Goal: Communication & Community: Participate in discussion

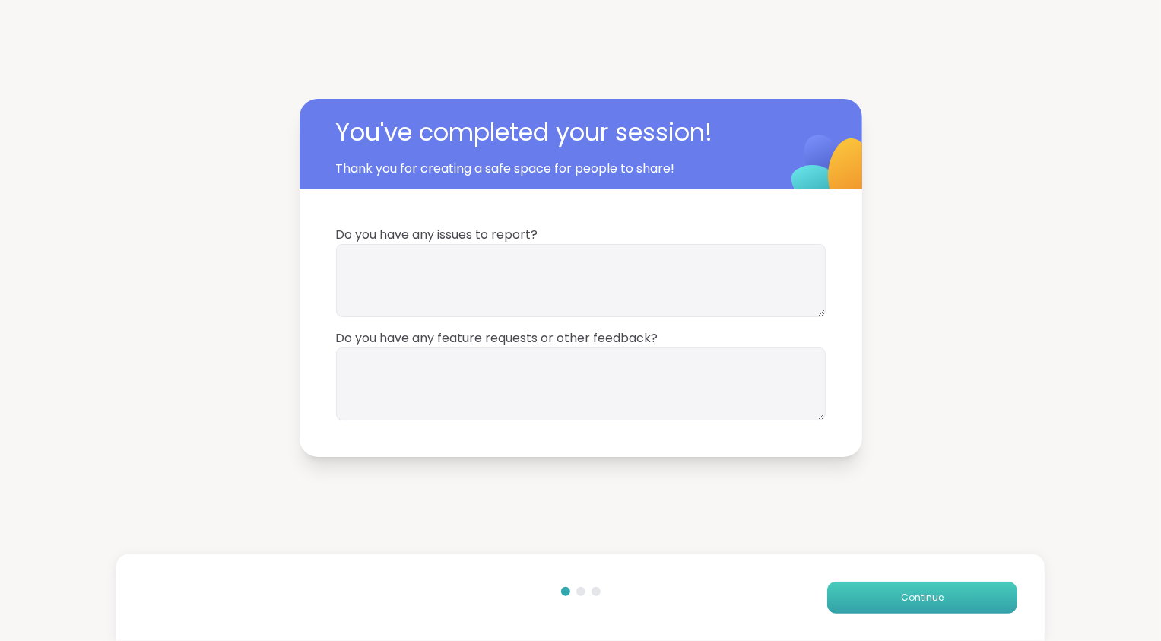
click at [954, 607] on button "Continue" at bounding box center [922, 598] width 190 height 32
click at [954, 607] on button "Finish" at bounding box center [922, 598] width 190 height 32
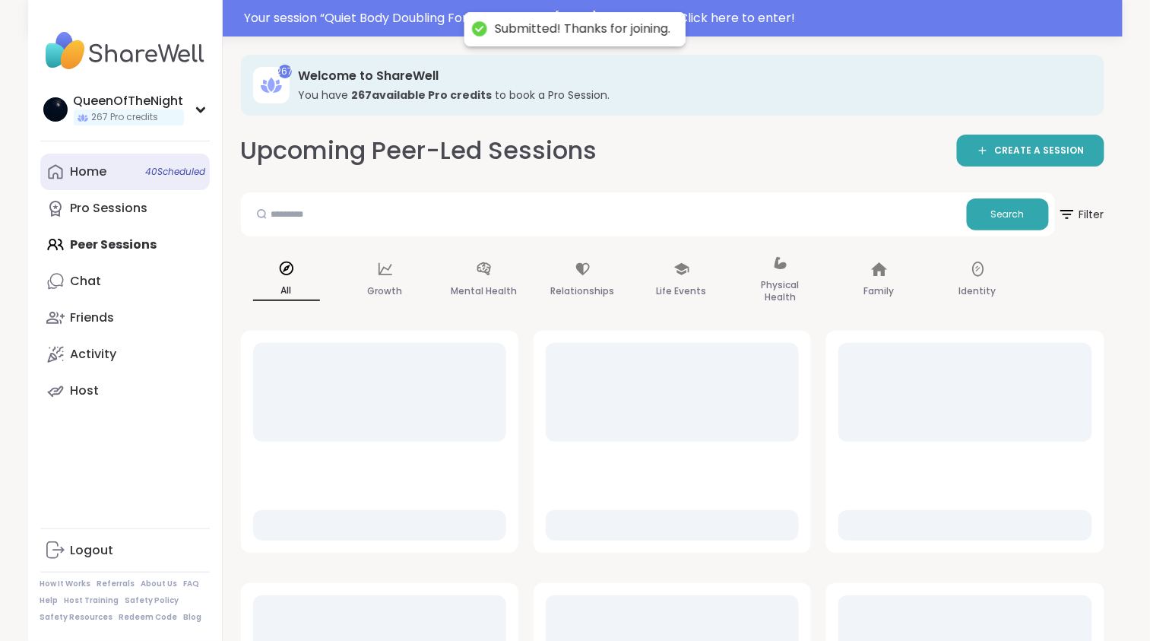
click at [118, 169] on link "Home 40 Scheduled" at bounding box center [125, 172] width 170 height 36
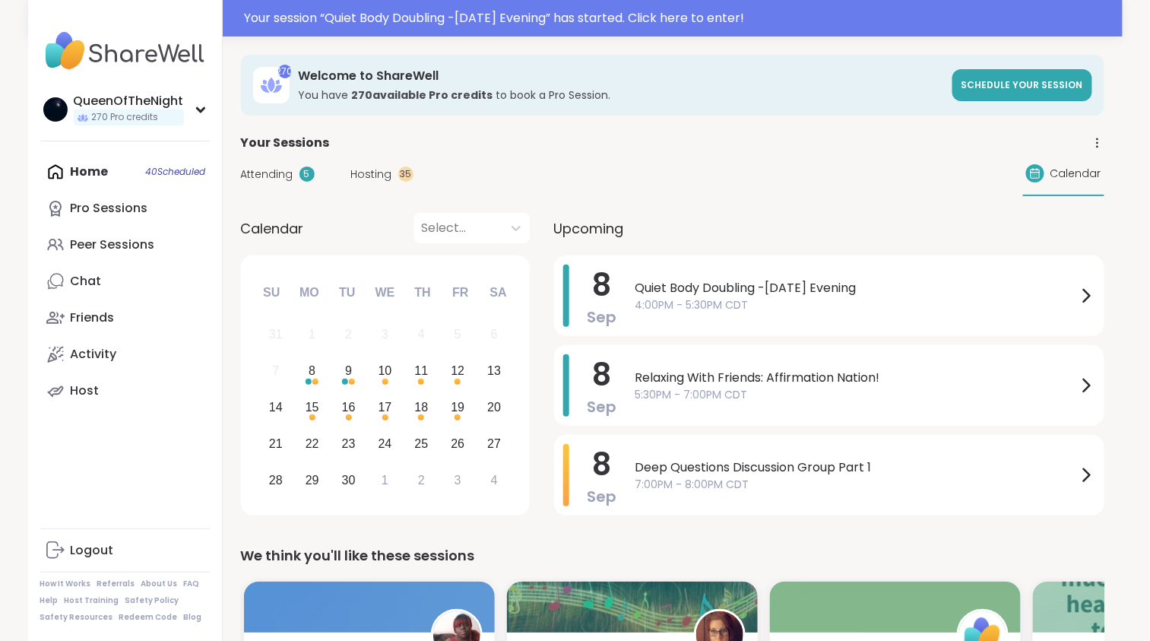
click at [269, 178] on span "Attending" at bounding box center [267, 175] width 52 height 16
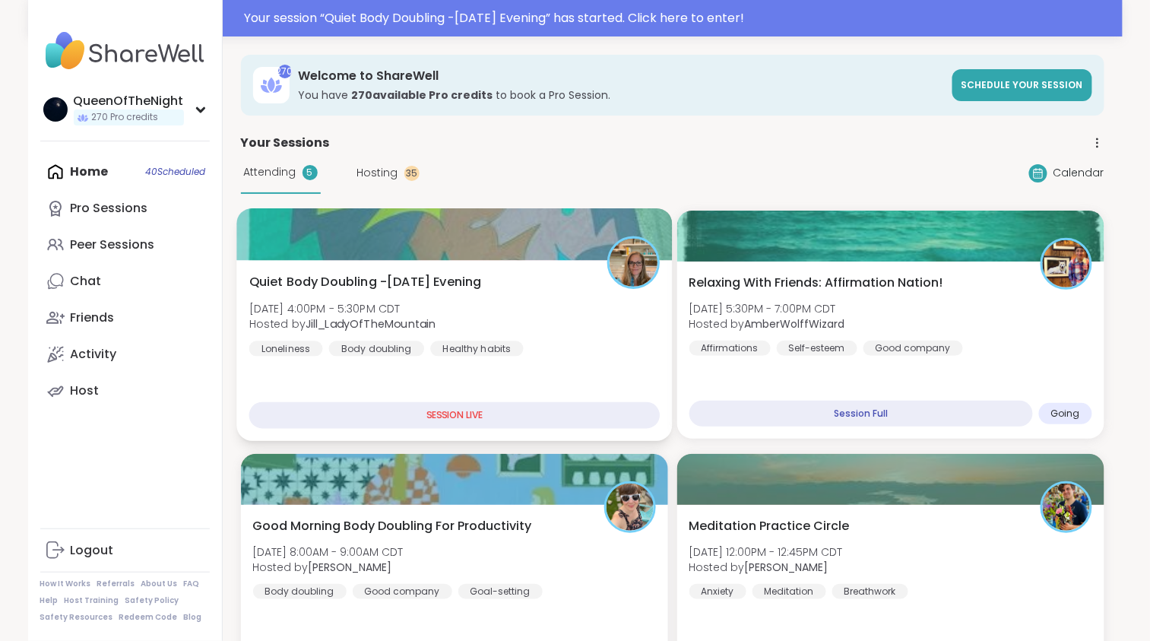
click at [420, 327] on b "Jill_LadyOfTheMountain" at bounding box center [371, 323] width 130 height 15
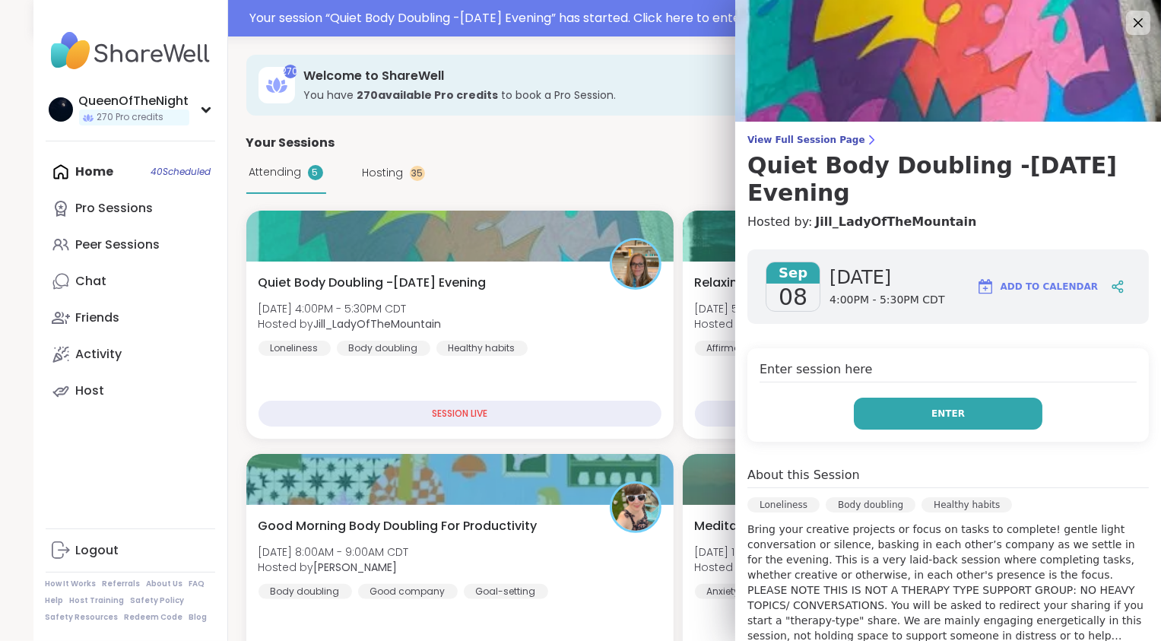
click at [893, 421] on button "Enter" at bounding box center [948, 414] width 189 height 32
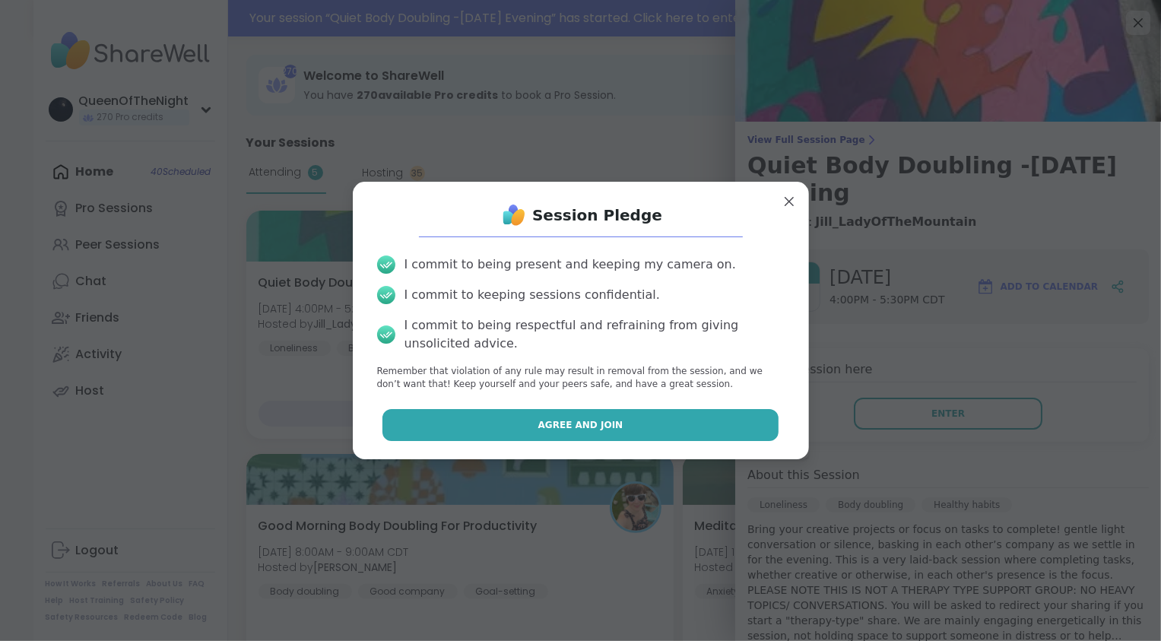
click at [609, 432] on button "Agree and Join" at bounding box center [580, 425] width 396 height 32
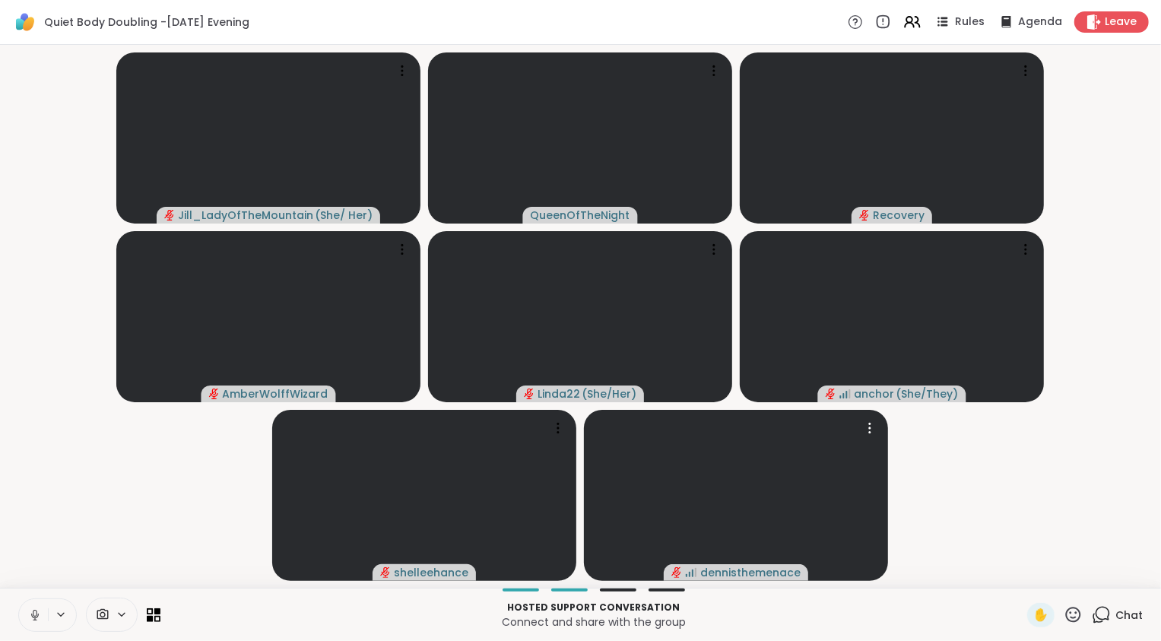
click at [38, 615] on icon at bounding box center [35, 615] width 8 height 5
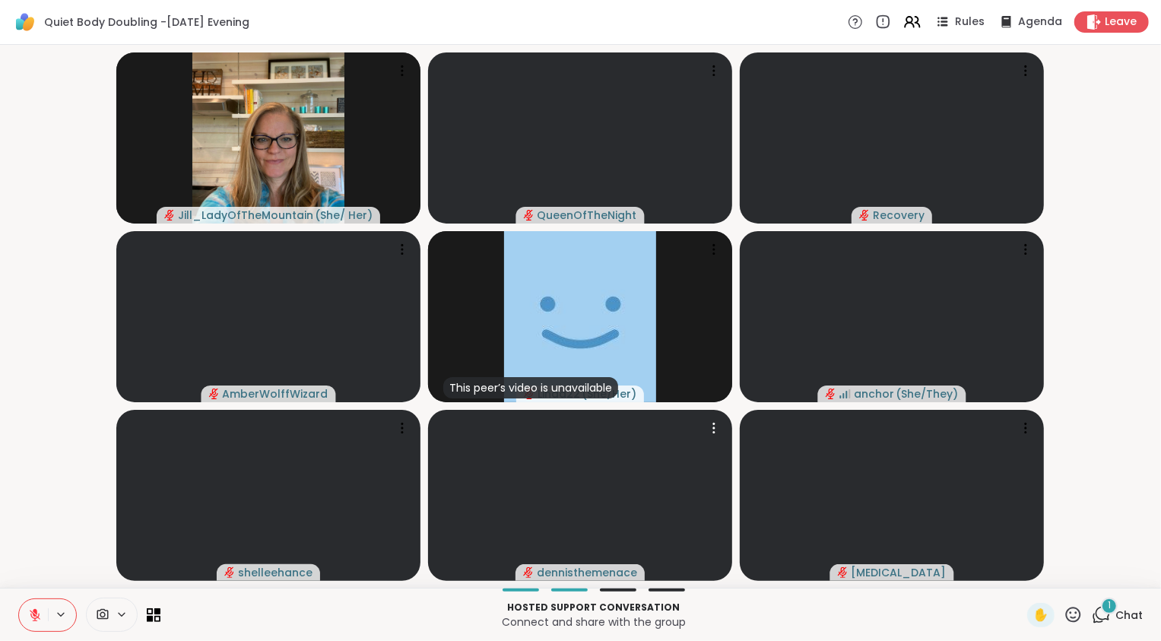
click at [1102, 611] on div "1" at bounding box center [1109, 606] width 17 height 17
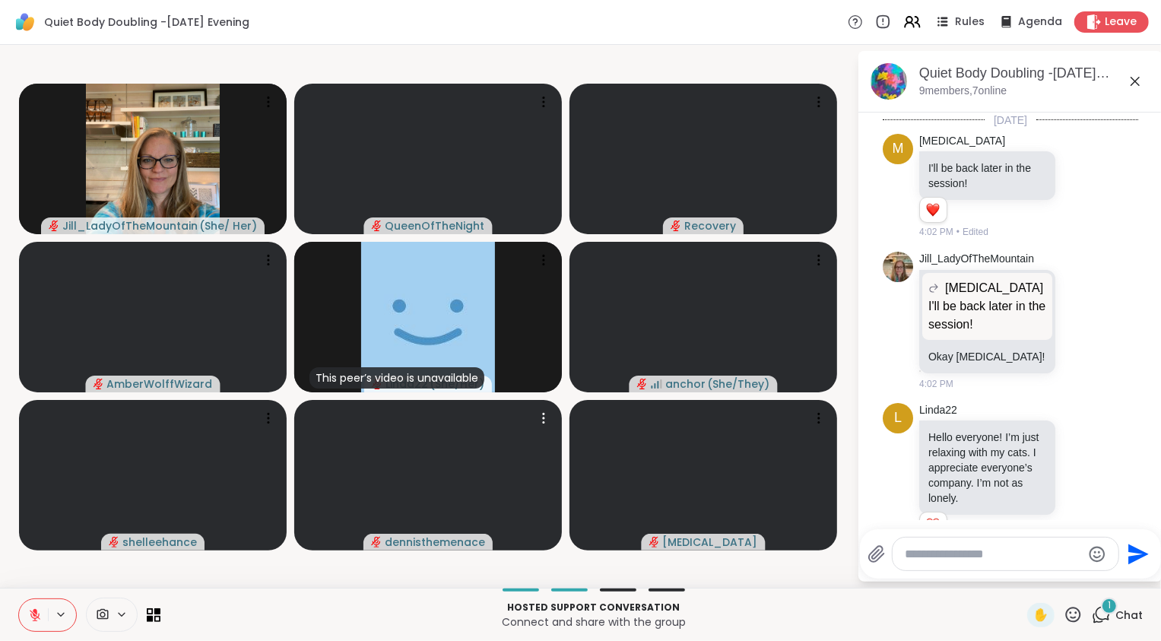
scroll to position [1763, 0]
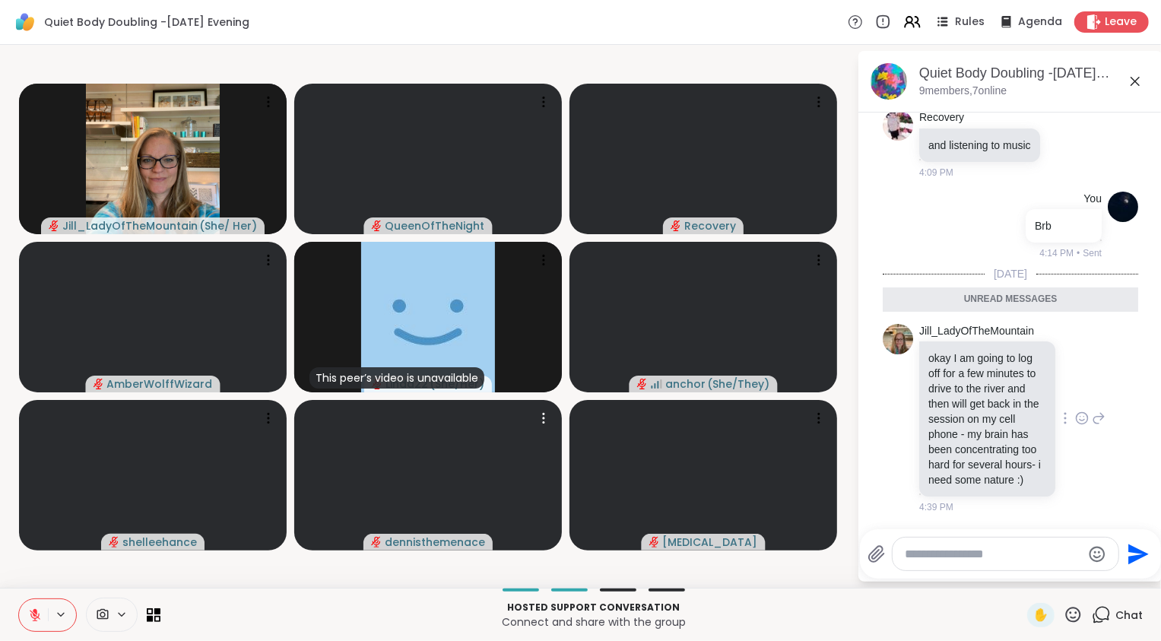
click at [1076, 411] on icon at bounding box center [1082, 418] width 14 height 15
click at [1078, 385] on button "Select Reaction: Heart" at bounding box center [1082, 394] width 30 height 30
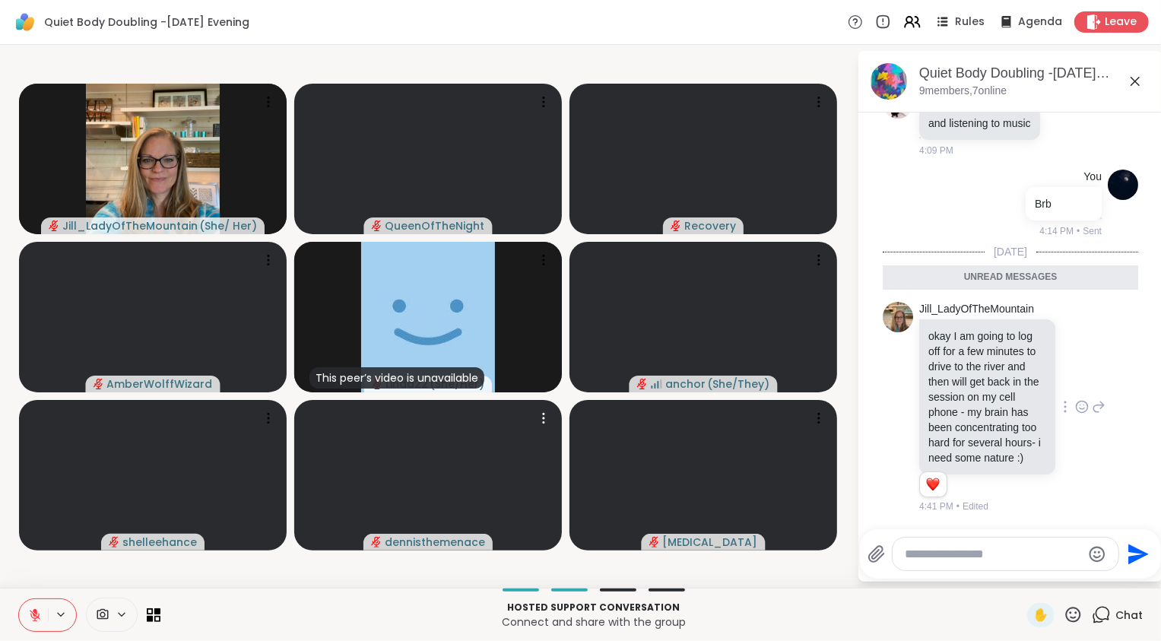
scroll to position [1785, 0]
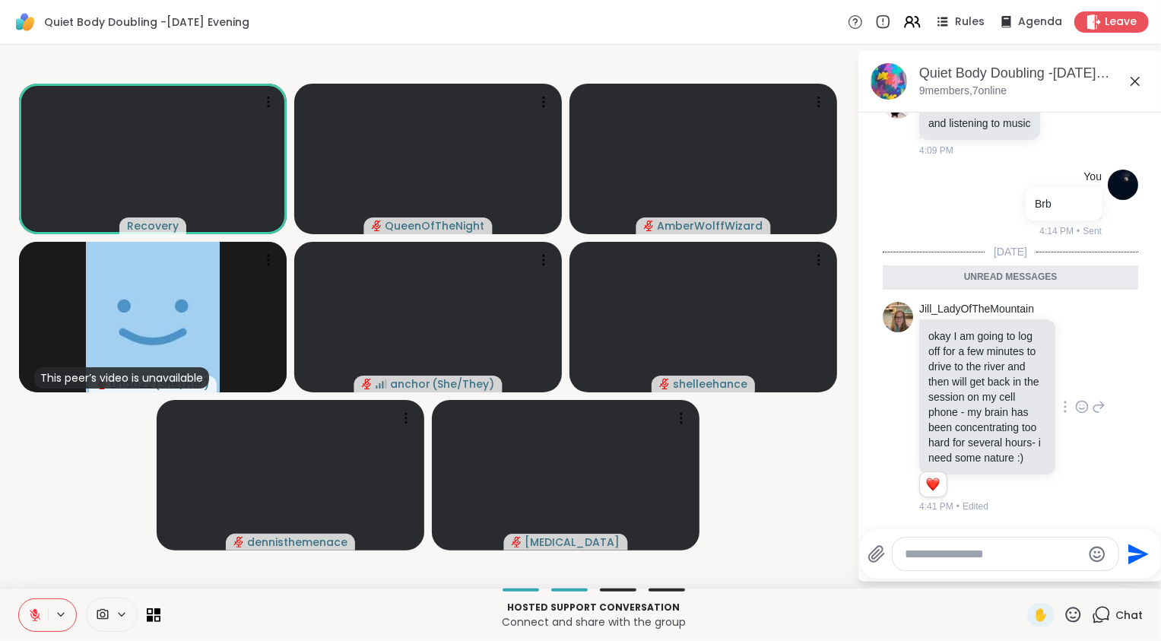
click at [37, 616] on icon at bounding box center [35, 615] width 14 height 14
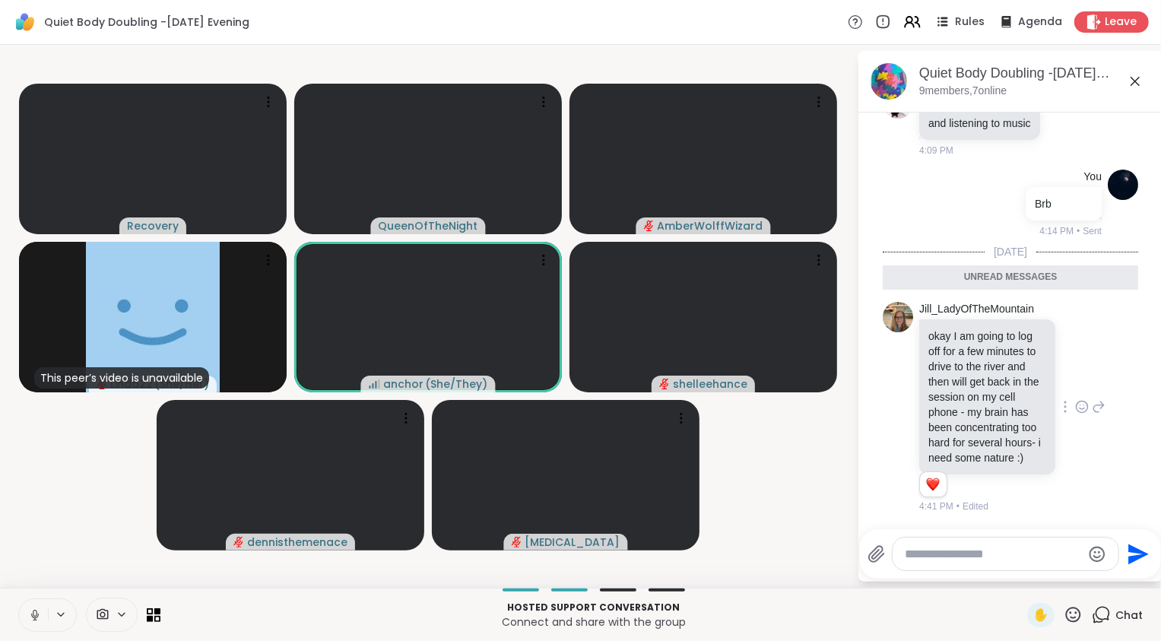
click at [34, 617] on icon at bounding box center [35, 615] width 14 height 14
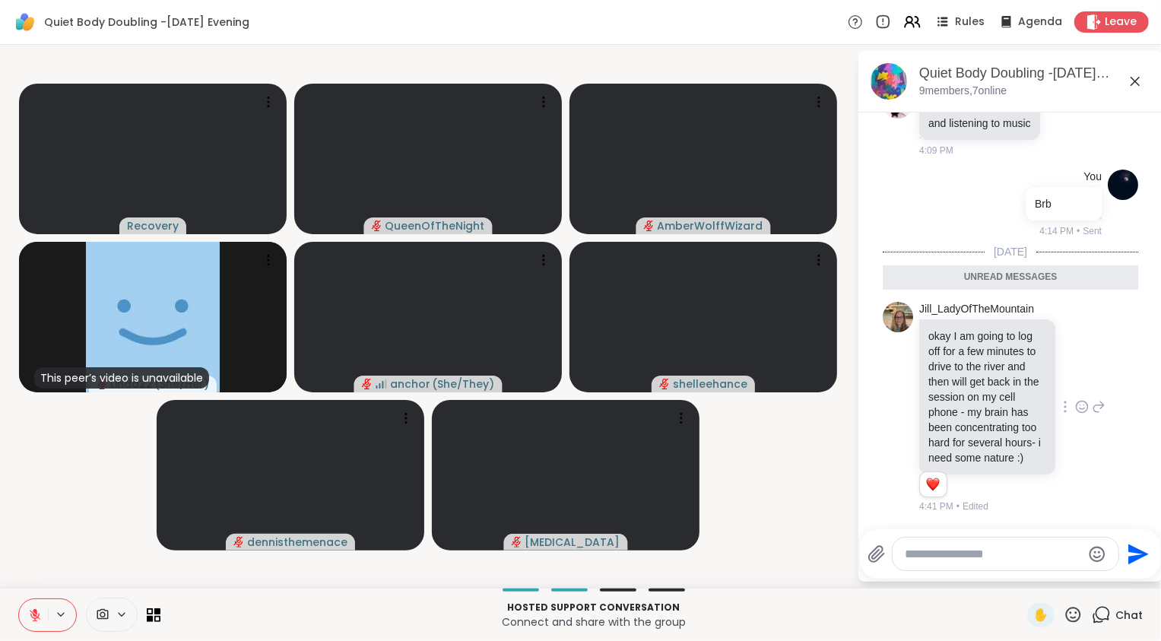
click at [56, 541] on video-player-container "Recovery QueenOfTheNight AmberWolffWizard This peer’s video is unavailable Lind…" at bounding box center [428, 316] width 839 height 531
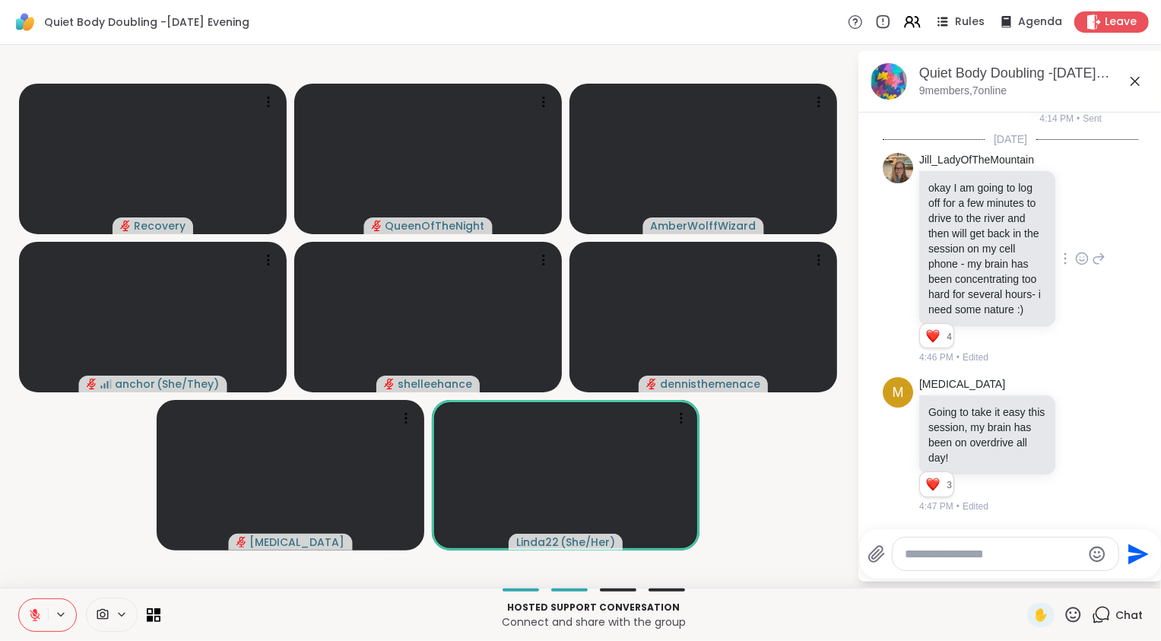
scroll to position [2023, 0]
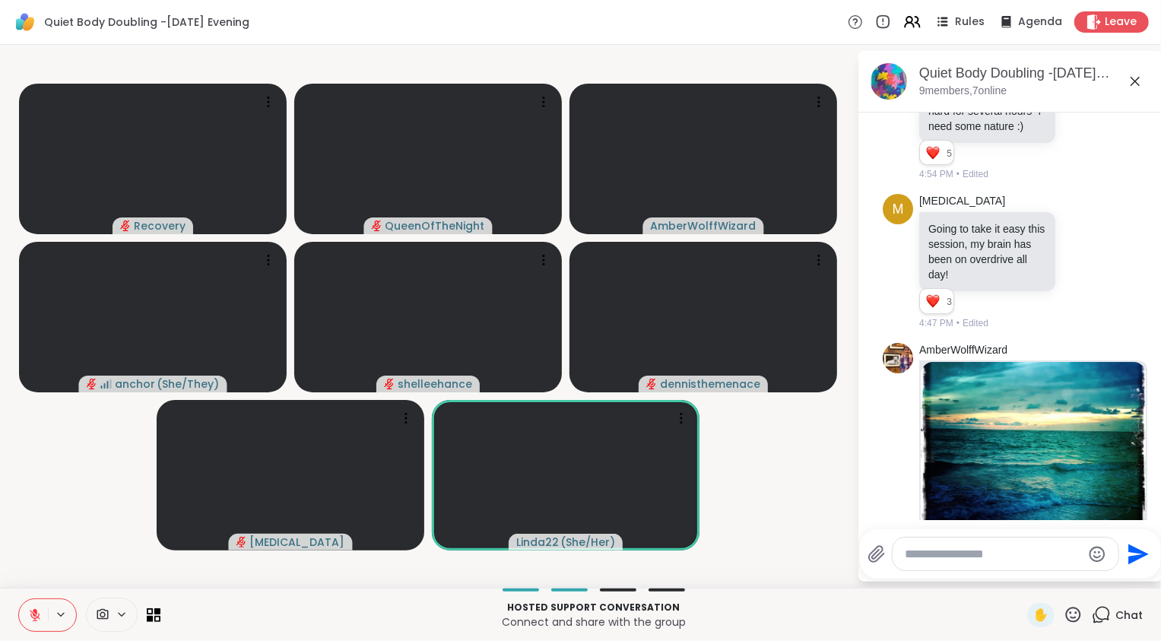
click at [39, 615] on icon at bounding box center [35, 615] width 14 height 14
click at [71, 503] on video-player-container "Recovery QueenOfTheNight AmberWolffWizard anchor ( She/They ) shelleehance denn…" at bounding box center [428, 316] width 839 height 531
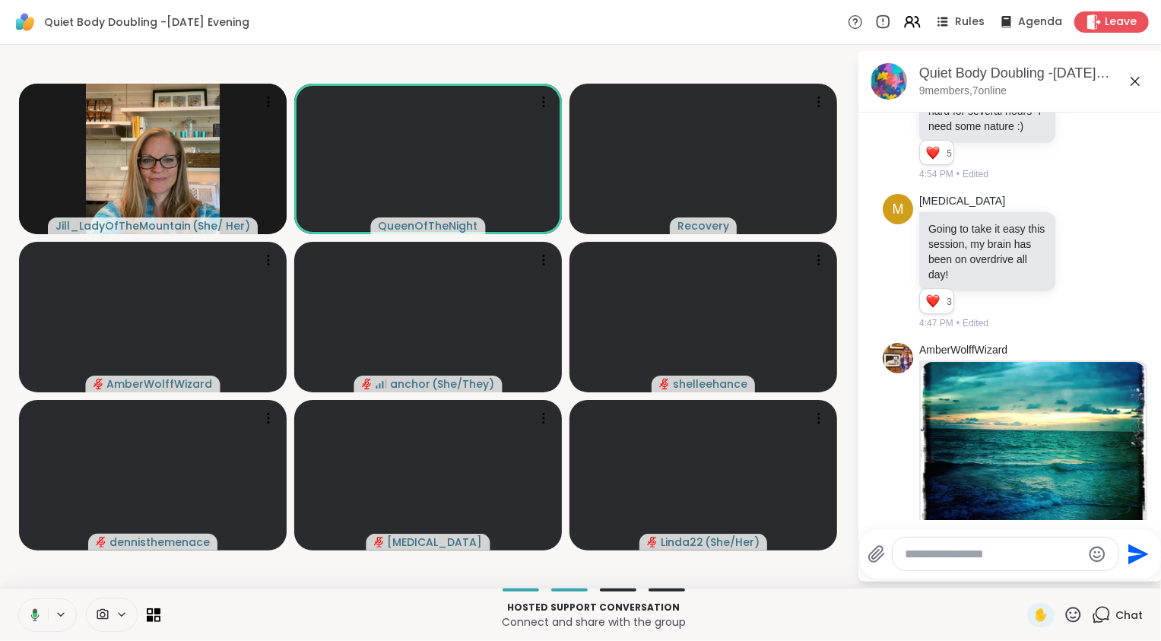
click at [39, 613] on icon at bounding box center [33, 615] width 14 height 14
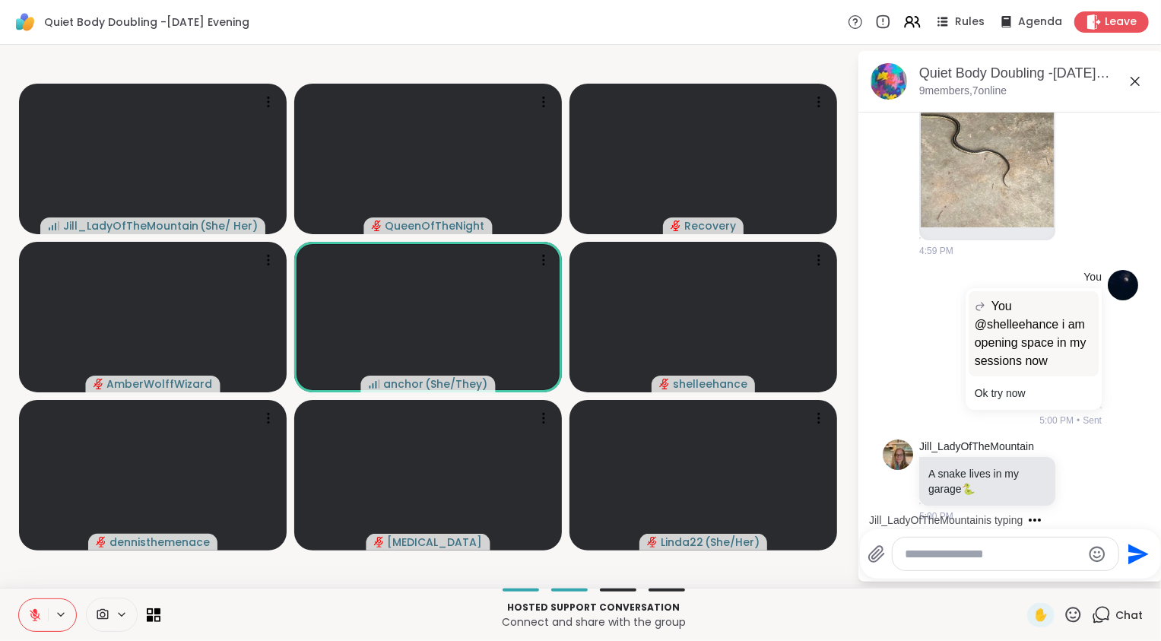
scroll to position [3622, 0]
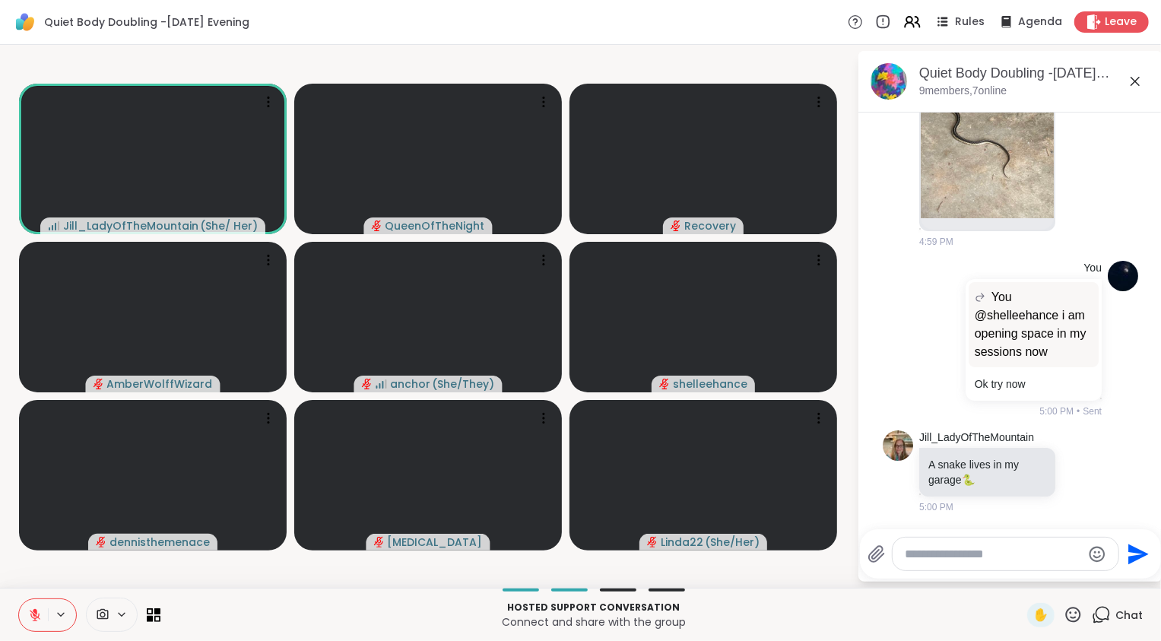
click at [993, 160] on img at bounding box center [987, 37] width 133 height 362
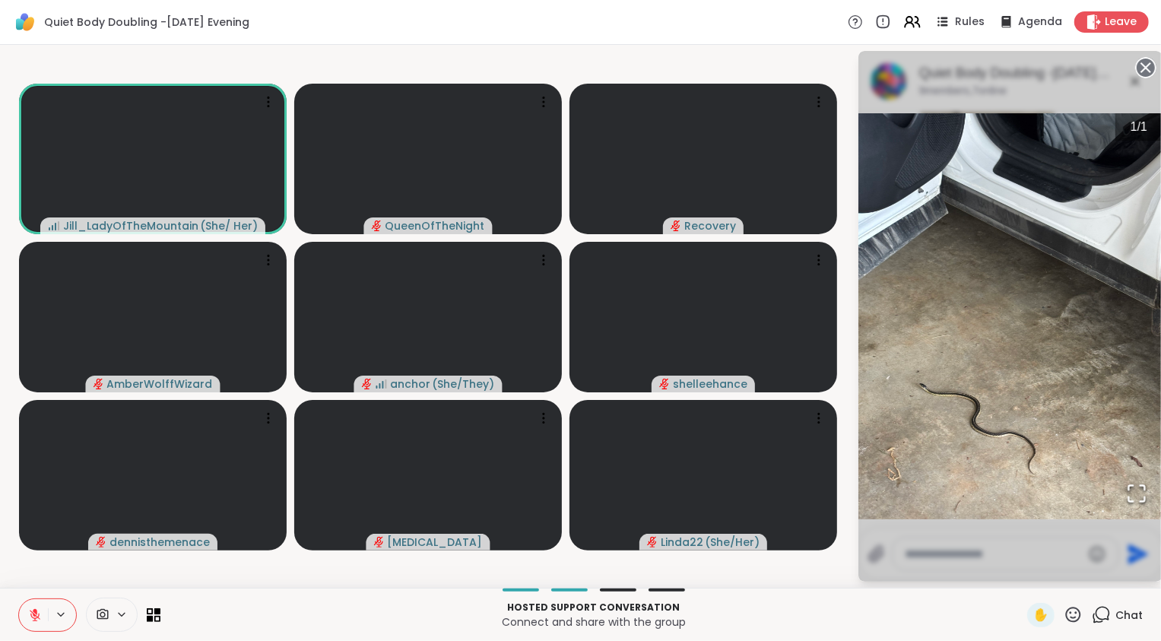
click at [20, 622] on button at bounding box center [33, 615] width 29 height 32
click at [36, 614] on icon at bounding box center [35, 615] width 14 height 14
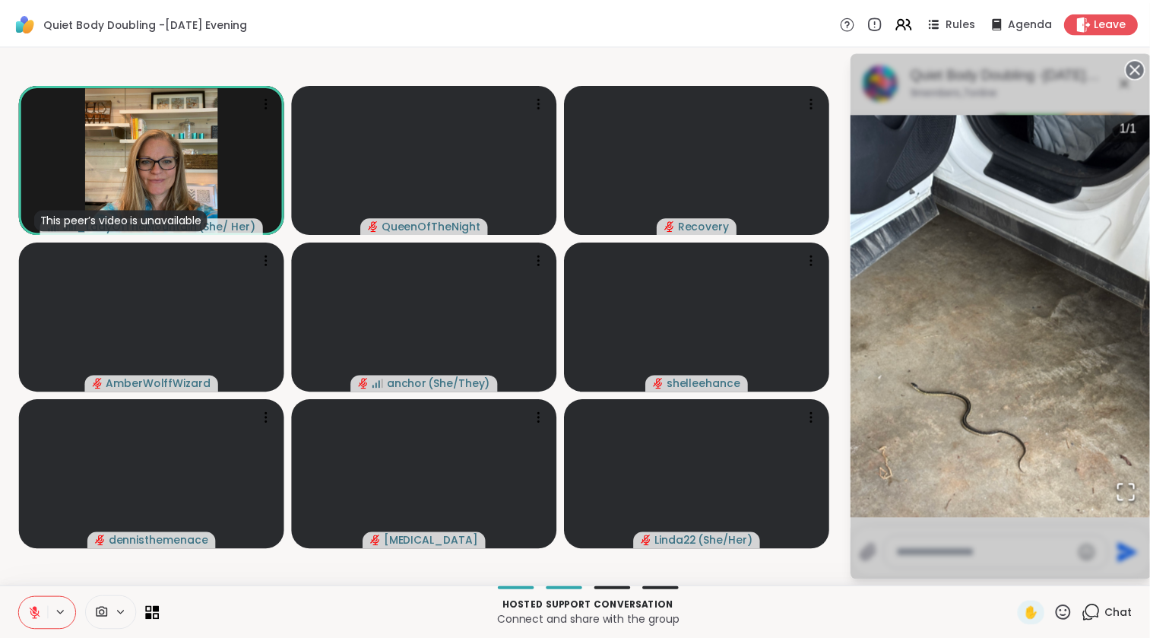
scroll to position [4338, 0]
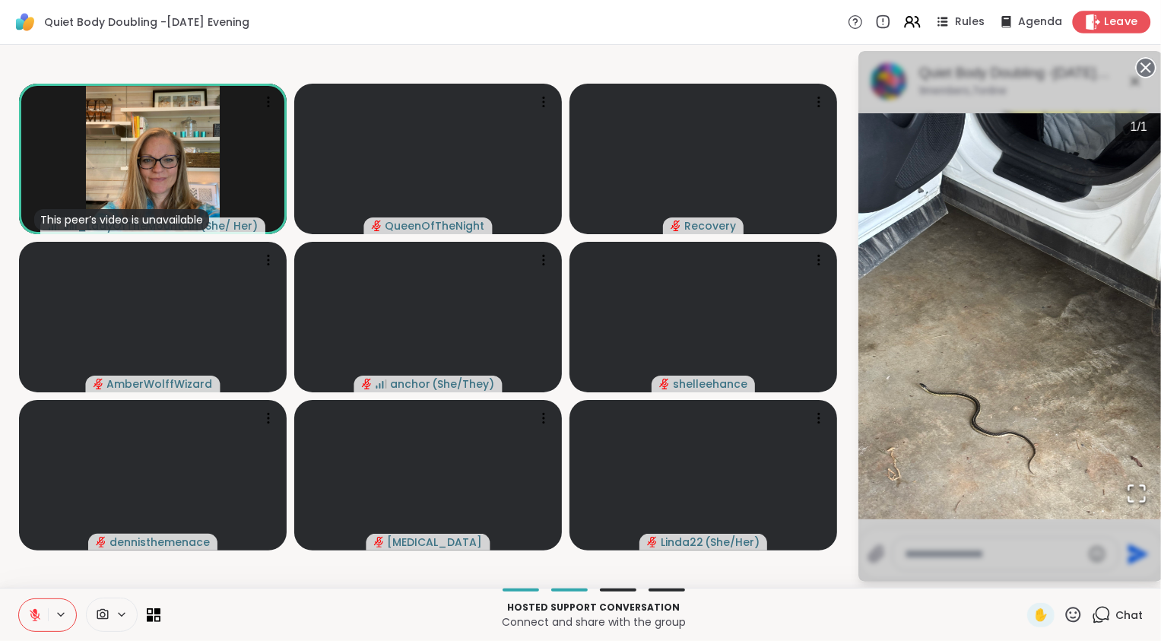
click at [1106, 24] on span "Leave" at bounding box center [1121, 22] width 33 height 16
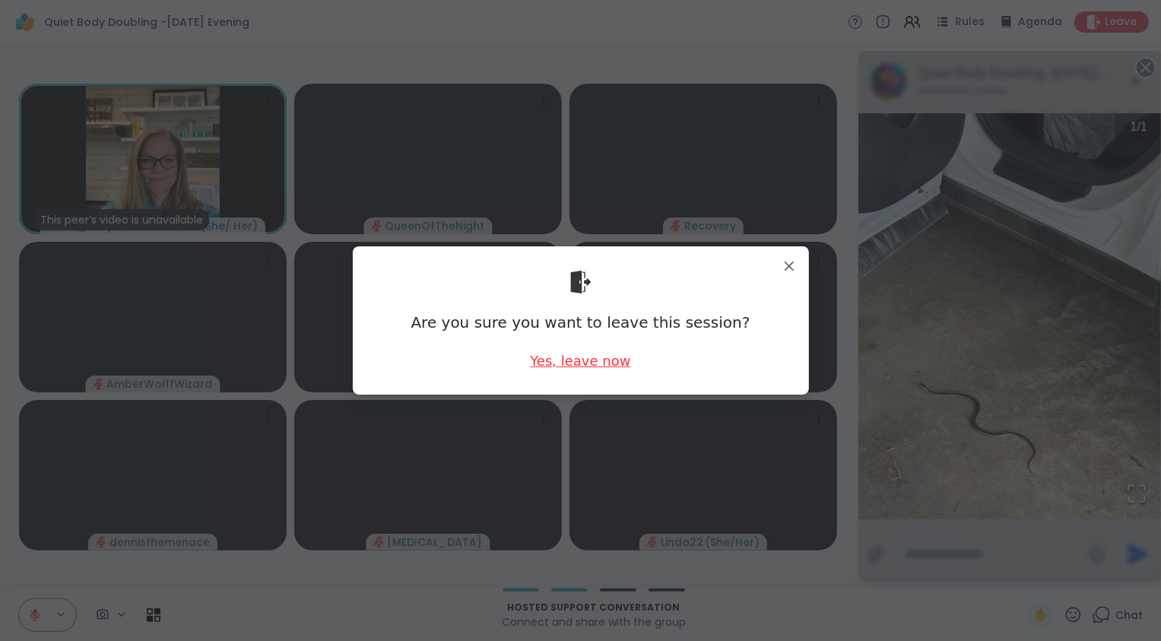
click at [585, 361] on div "Yes, leave now" at bounding box center [580, 360] width 100 height 19
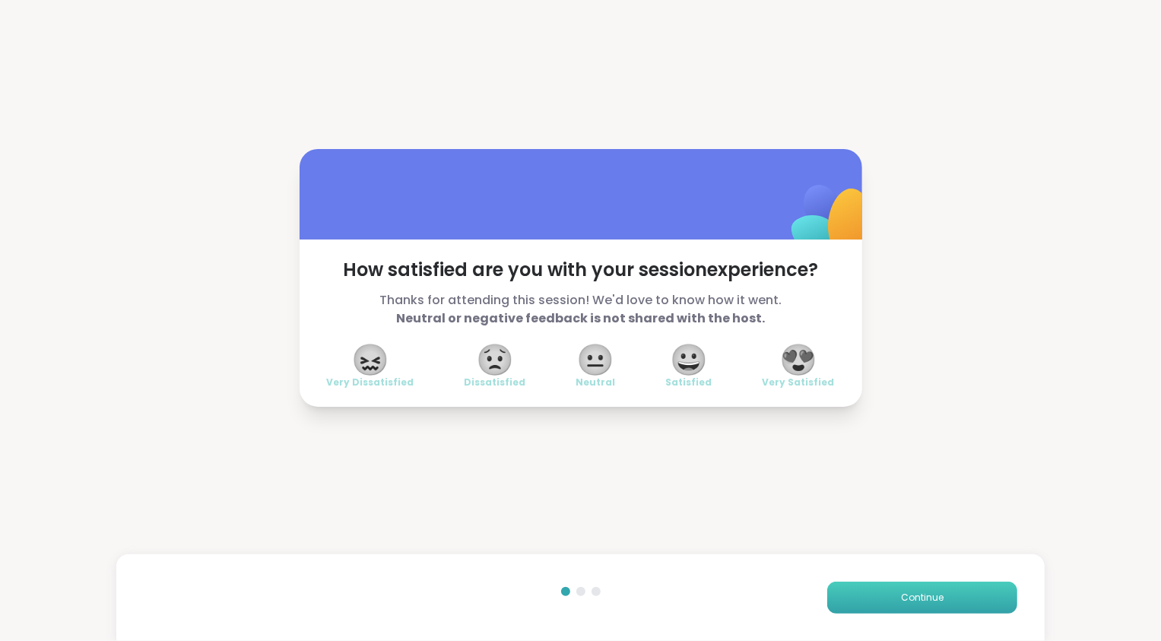
click at [908, 585] on button "Continue" at bounding box center [922, 598] width 190 height 32
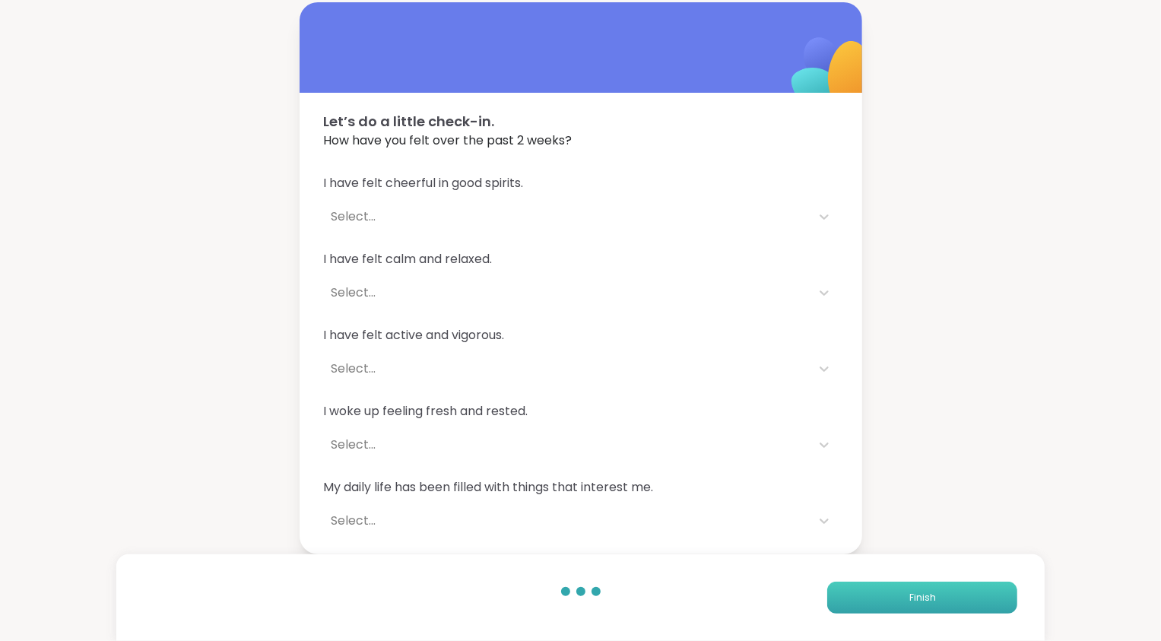
click at [908, 585] on button "Finish" at bounding box center [922, 598] width 190 height 32
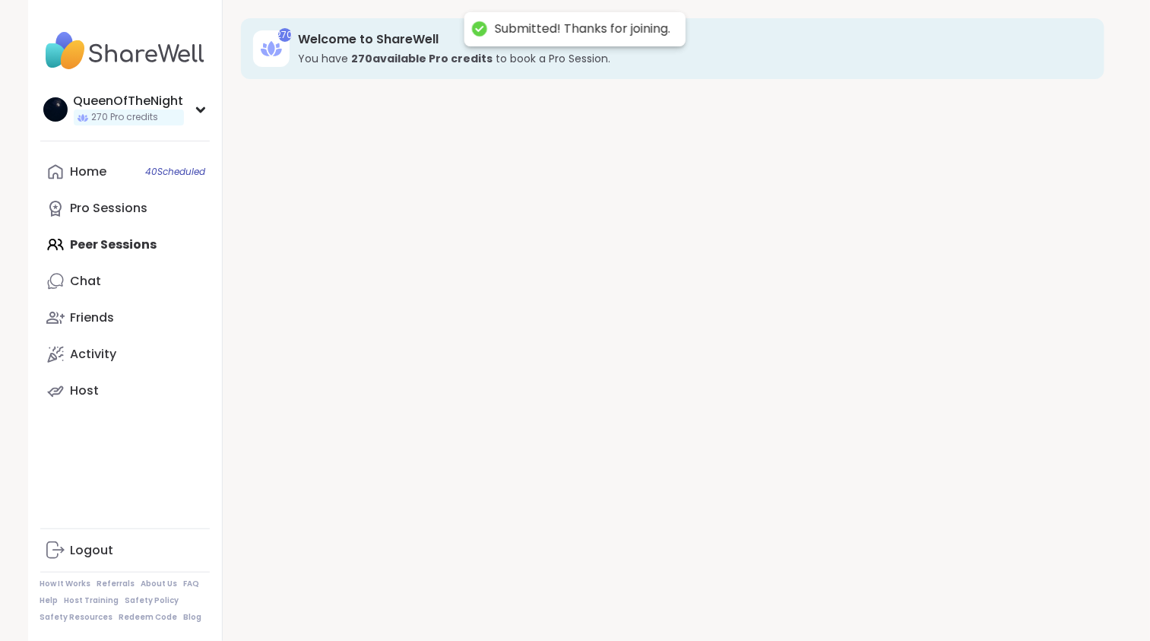
click at [908, 585] on div "270 Welcome to ShareWell You have 270 available Pro credit s to book a Pro Sess…" at bounding box center [673, 320] width 900 height 641
